Goal: Transaction & Acquisition: Download file/media

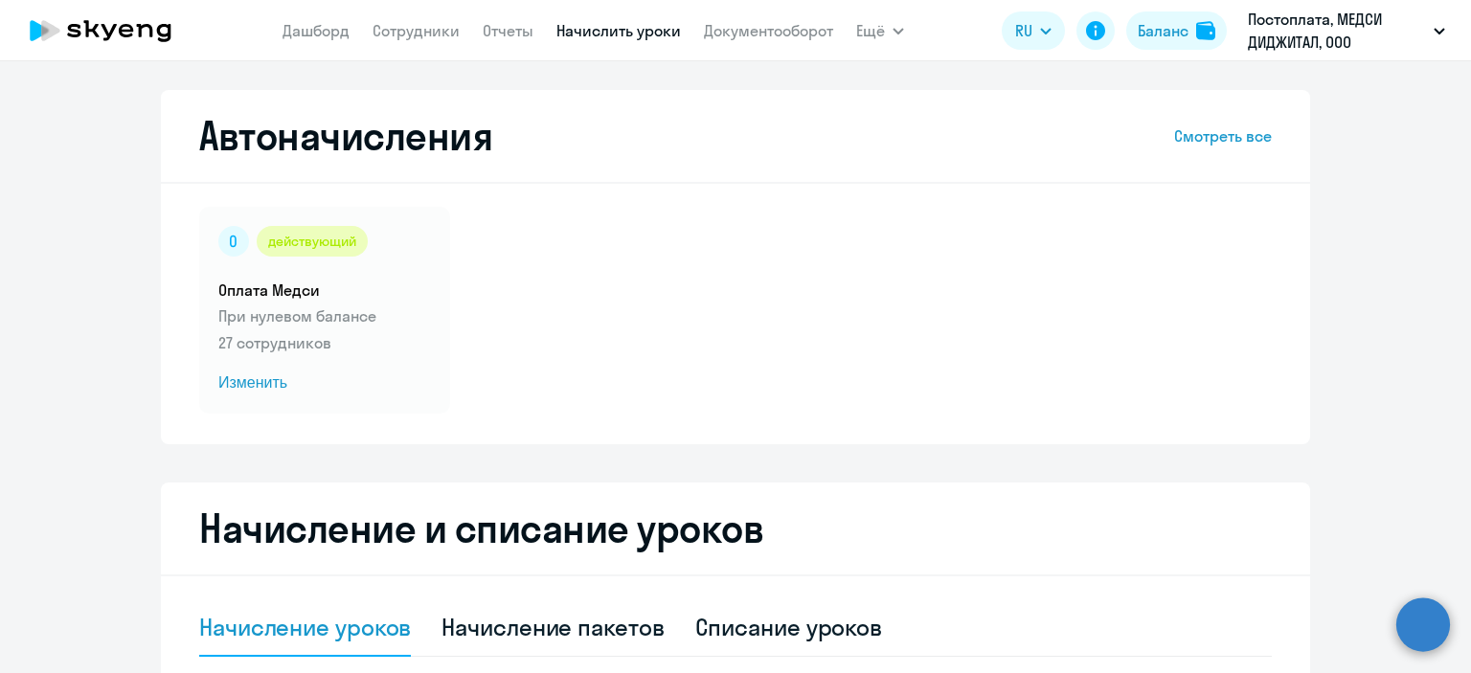
select select "10"
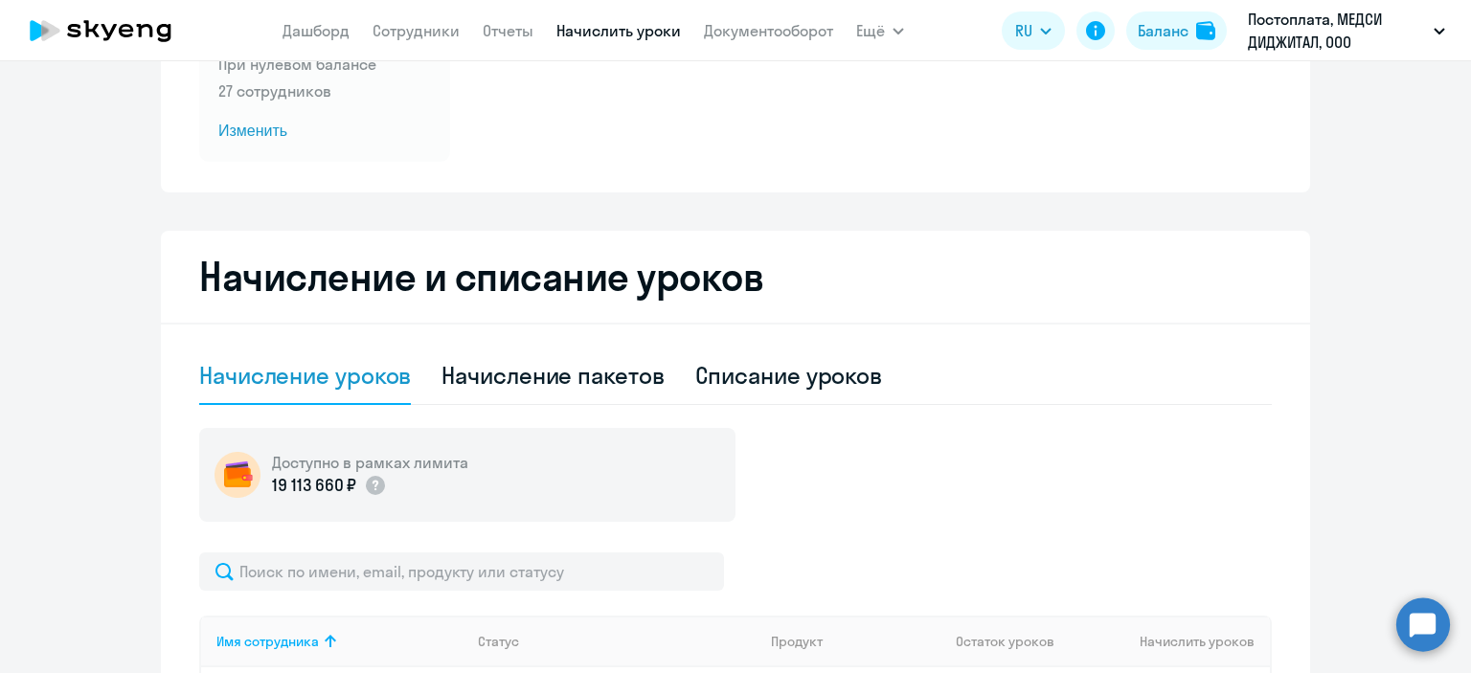
scroll to position [249, 0]
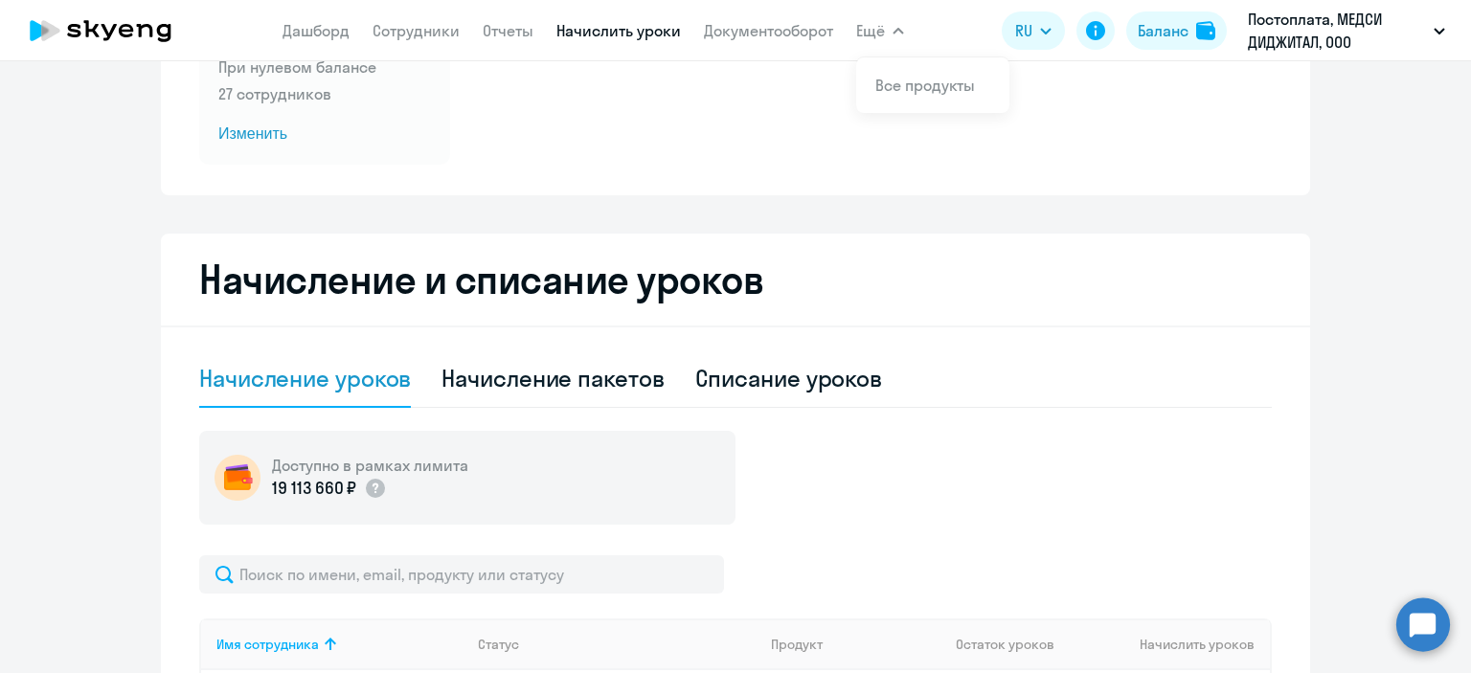
click at [874, 42] on button "Ещё" at bounding box center [880, 30] width 48 height 38
click at [725, 27] on link "Документооборот" at bounding box center [768, 30] width 129 height 19
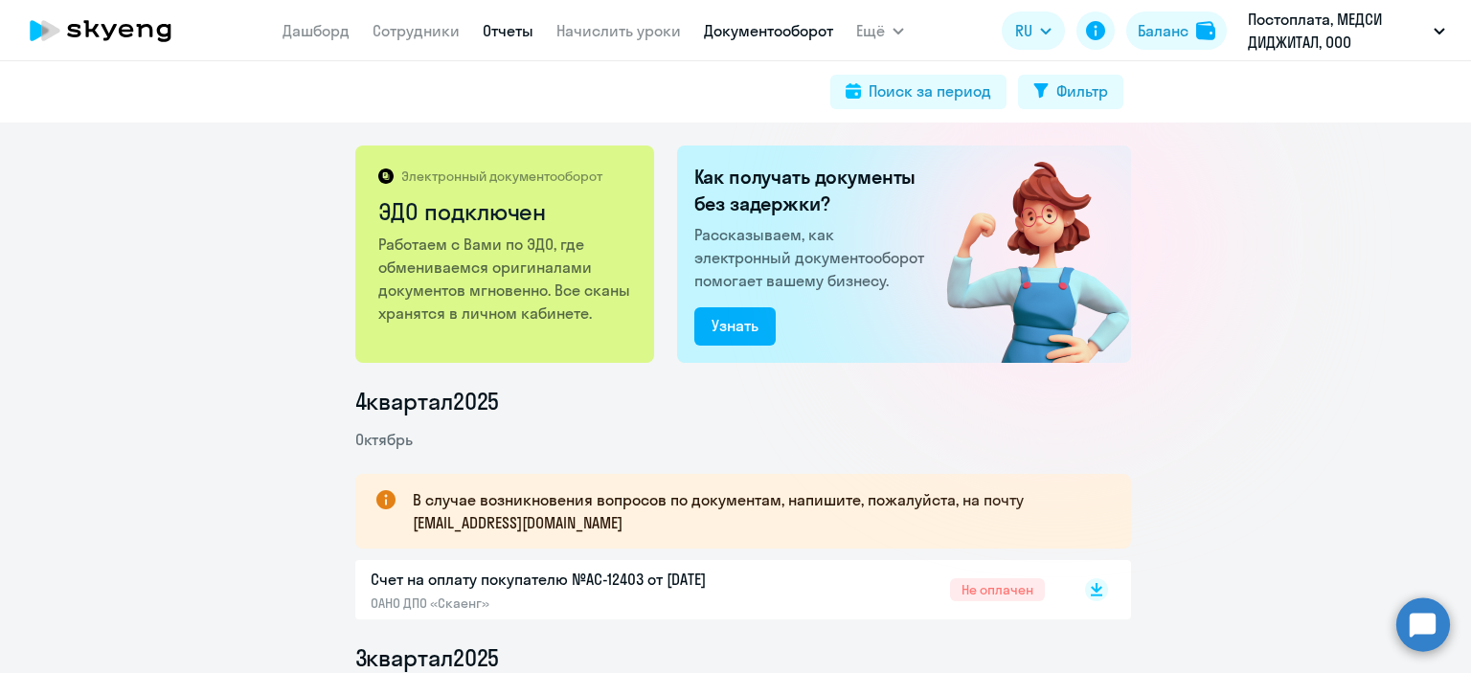
click at [502, 34] on link "Отчеты" at bounding box center [508, 30] width 51 height 19
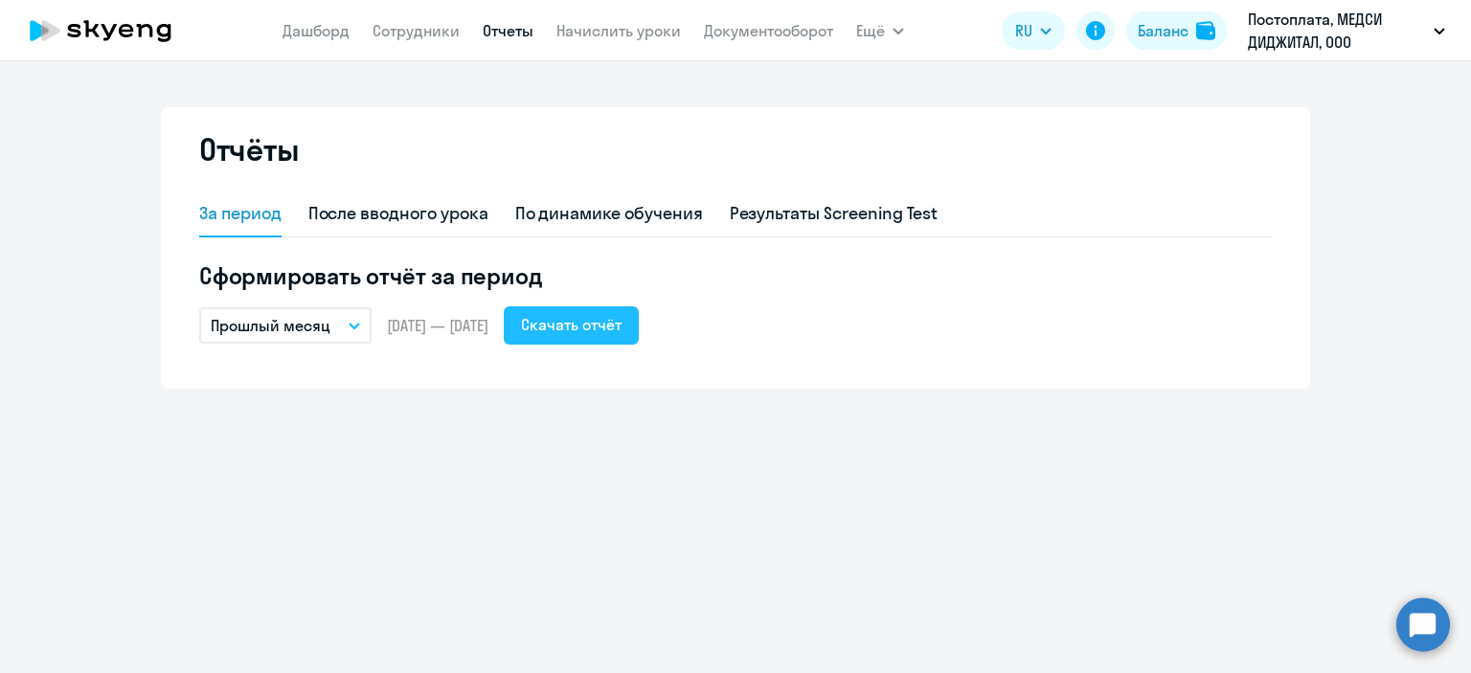
click at [616, 334] on div "Скачать отчёт" at bounding box center [571, 324] width 101 height 23
